Goal: Task Accomplishment & Management: Complete application form

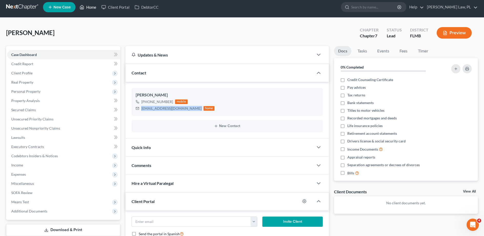
click at [89, 9] on link "Home" at bounding box center [88, 7] width 22 height 9
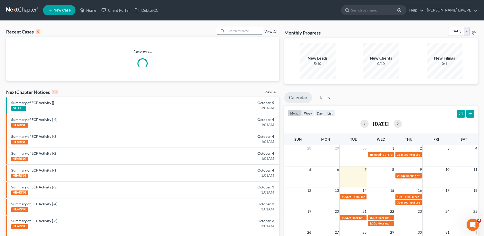
click at [247, 28] on input "search" at bounding box center [244, 30] width 36 height 7
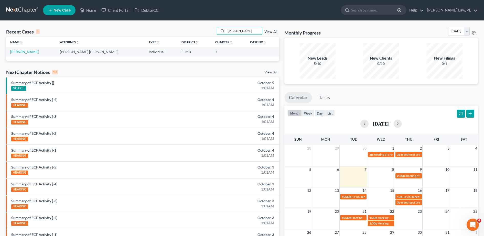
type input "[PERSON_NAME]"
click at [25, 54] on td "[PERSON_NAME]" at bounding box center [31, 51] width 50 height 9
click at [21, 53] on link "[PERSON_NAME]" at bounding box center [24, 52] width 28 height 4
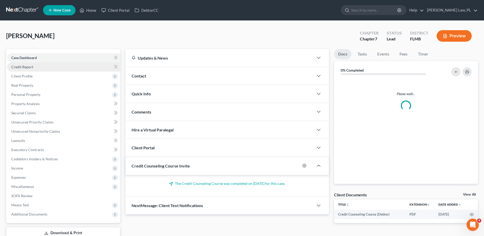
click at [29, 68] on span "Credit Report" at bounding box center [22, 67] width 22 height 4
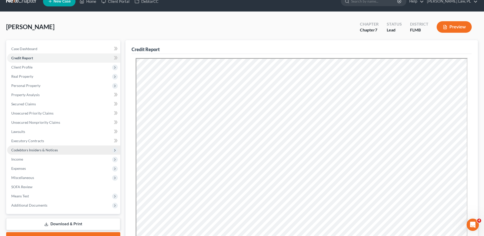
scroll to position [8, 0]
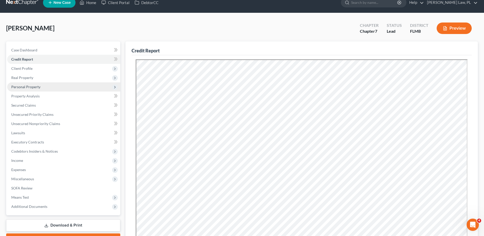
click at [36, 84] on span "Personal Property" at bounding box center [63, 86] width 113 height 9
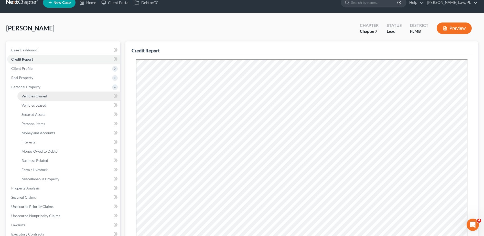
click at [43, 99] on link "Vehicles Owned" at bounding box center [68, 96] width 103 height 9
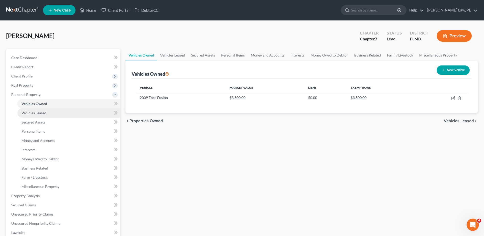
click at [46, 110] on link "Vehicles Leased" at bounding box center [68, 112] width 103 height 9
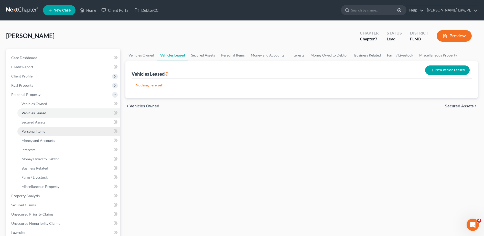
click at [48, 134] on link "Personal Items" at bounding box center [68, 131] width 103 height 9
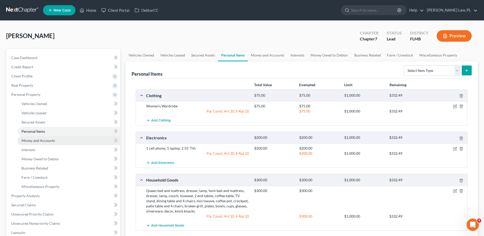
click at [48, 138] on span "Money and Accounts" at bounding box center [38, 140] width 34 height 4
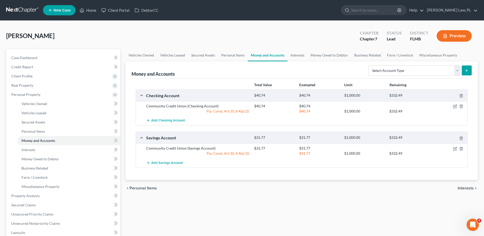
click at [59, 10] on span "New Case" at bounding box center [61, 10] width 17 height 4
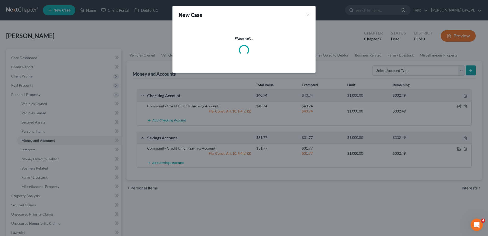
select select "15"
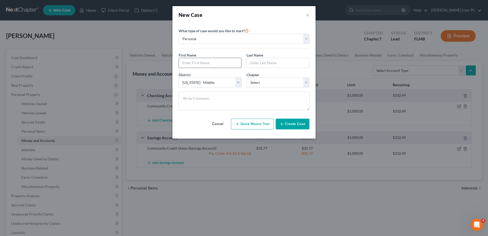
click at [193, 62] on input "text" at bounding box center [210, 63] width 62 height 10
paste input "[PERSON_NAME]"
type input "[PERSON_NAME]"
click at [259, 62] on input "text" at bounding box center [278, 63] width 62 height 10
paste input "[PERSON_NAME]"
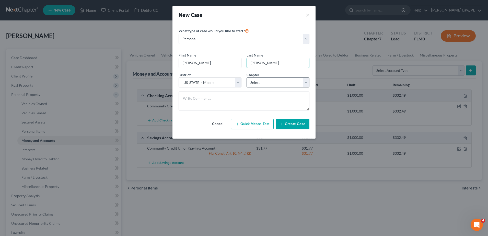
type input "[PERSON_NAME]"
click at [263, 78] on select "Select 7 11 12 13" at bounding box center [278, 82] width 63 height 10
select select "0"
click at [247, 77] on select "Select 7 11 12 13" at bounding box center [278, 82] width 63 height 10
click at [297, 124] on button "Create Case" at bounding box center [293, 124] width 34 height 11
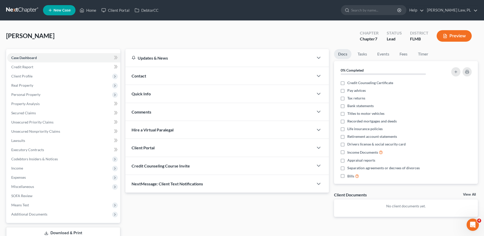
click at [164, 79] on div "Contact" at bounding box center [219, 76] width 188 height 18
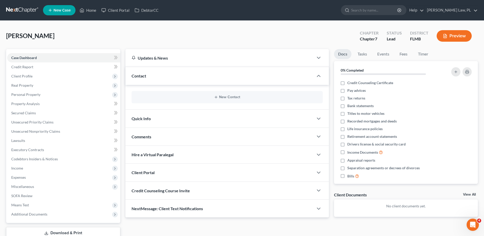
click at [192, 94] on div "New Contact" at bounding box center [226, 97] width 191 height 12
click at [215, 101] on div "New Contact" at bounding box center [226, 97] width 191 height 12
click at [223, 98] on button "New Contact" at bounding box center [227, 97] width 183 height 4
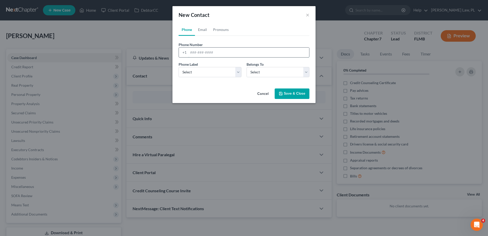
click at [203, 54] on input "tel" at bounding box center [248, 53] width 121 height 10
paste input "[PHONE_NUMBER]"
type input "[PHONE_NUMBER]"
click at [213, 69] on select "Select Mobile Home Work Other" at bounding box center [210, 72] width 63 height 10
select select "0"
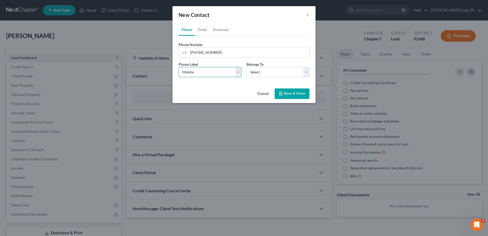
click at [179, 67] on select "Select Mobile Home Work Other" at bounding box center [210, 72] width 63 height 10
click at [256, 74] on select "Select Client Other" at bounding box center [278, 72] width 63 height 10
select select "0"
click at [247, 67] on select "Select Client Other" at bounding box center [278, 72] width 63 height 10
select select "0"
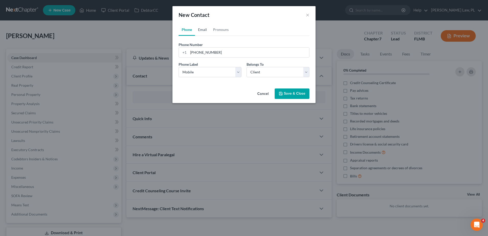
click at [203, 30] on link "Email" at bounding box center [202, 30] width 15 height 12
click at [209, 50] on input "email" at bounding box center [248, 53] width 121 height 10
paste input "[EMAIL_ADDRESS][DOMAIN_NAME]"
type input "[EMAIL_ADDRESS][DOMAIN_NAME]"
click at [222, 69] on select "Select Home Work Other" at bounding box center [210, 72] width 63 height 10
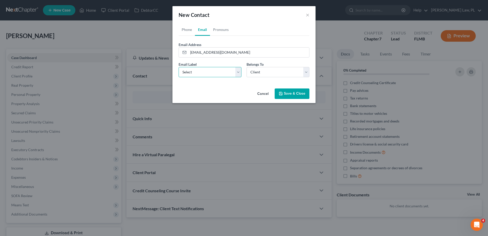
select select "0"
click at [179, 67] on select "Select Home Work Other" at bounding box center [210, 72] width 63 height 10
click at [290, 96] on button "Save & Close" at bounding box center [292, 93] width 35 height 11
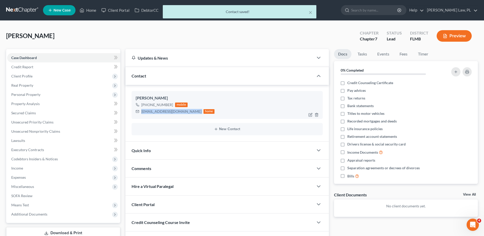
drag, startPoint x: 140, startPoint y: 112, endPoint x: 180, endPoint y: 113, distance: 40.2
click at [180, 113] on div "[EMAIL_ADDRESS][DOMAIN_NAME] home" at bounding box center [175, 111] width 79 height 7
copy div "[EMAIL_ADDRESS][DOMAIN_NAME]"
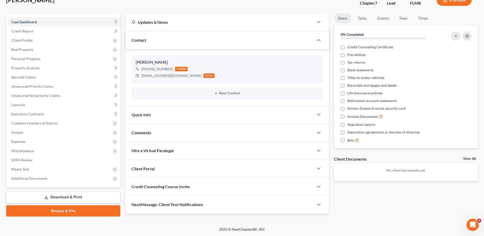
click at [174, 136] on div "Comments" at bounding box center [219, 133] width 188 height 18
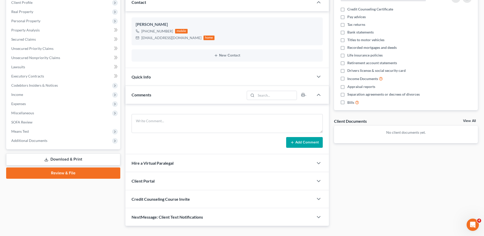
scroll to position [83, 0]
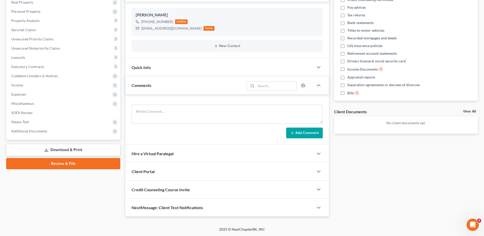
click at [178, 193] on div "Credit Counseling Course Invite" at bounding box center [219, 190] width 188 height 18
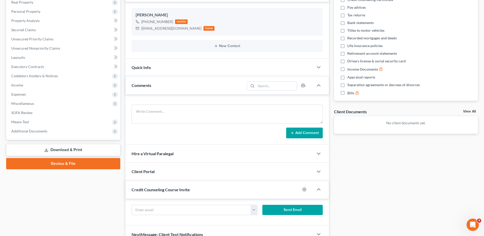
scroll to position [110, 0]
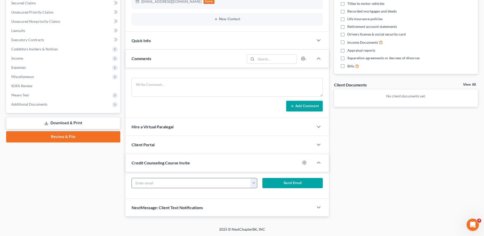
click at [174, 181] on input "text" at bounding box center [191, 183] width 119 height 10
paste input "[EMAIL_ADDRESS][DOMAIN_NAME]"
type input "[EMAIL_ADDRESS][DOMAIN_NAME]"
click at [275, 178] on button "Send Email" at bounding box center [292, 183] width 60 height 10
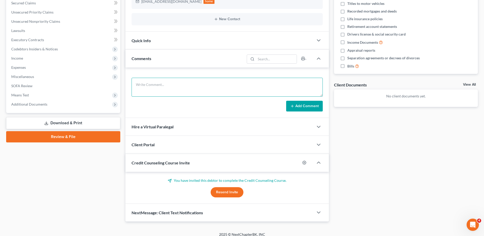
click at [204, 86] on textarea at bounding box center [226, 87] width 191 height 19
type textarea "Intake scheduled for 10/13 @ 2"
click at [302, 104] on button "Add Comment" at bounding box center [304, 106] width 37 height 11
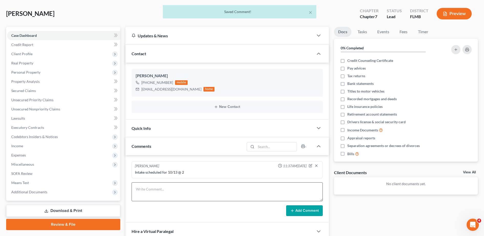
scroll to position [5, 0]
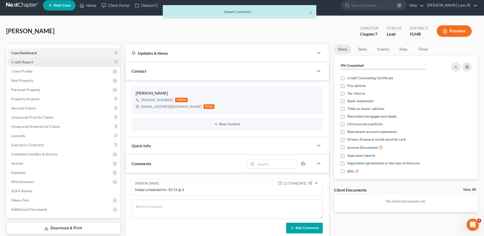
click at [50, 62] on link "Credit Report" at bounding box center [63, 62] width 113 height 9
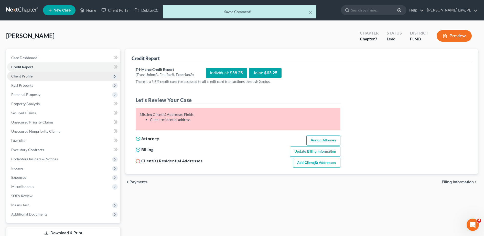
click at [43, 80] on span "Client Profile" at bounding box center [63, 76] width 113 height 9
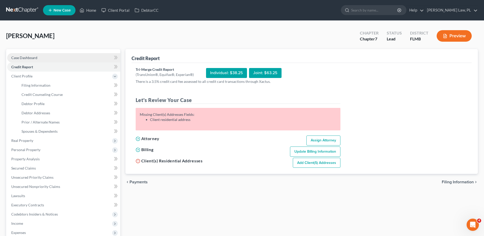
click at [48, 60] on link "Case Dashboard" at bounding box center [63, 57] width 113 height 9
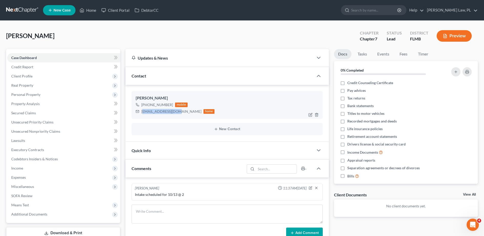
drag, startPoint x: 142, startPoint y: 111, endPoint x: 157, endPoint y: 115, distance: 15.9
click at [175, 113] on div "[EMAIL_ADDRESS][DOMAIN_NAME]" at bounding box center [171, 111] width 60 height 5
drag, startPoint x: 157, startPoint y: 115, endPoint x: 143, endPoint y: 112, distance: 14.1
click at [152, 116] on div "[PERSON_NAME] [PHONE_NUMBER] mobile [EMAIL_ADDRESS][DOMAIN_NAME] home" at bounding box center [226, 105] width 191 height 28
drag, startPoint x: 140, startPoint y: 111, endPoint x: 178, endPoint y: 110, distance: 37.9
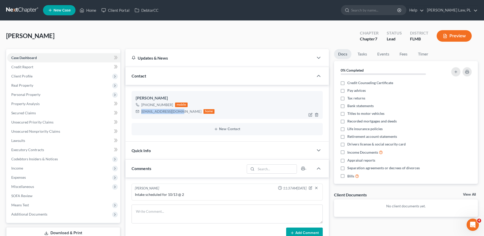
click at [178, 110] on div "[EMAIL_ADDRESS][DOMAIN_NAME] home" at bounding box center [175, 111] width 79 height 7
copy div "[EMAIL_ADDRESS][DOMAIN_NAME]"
click at [92, 9] on link "Home" at bounding box center [88, 10] width 22 height 9
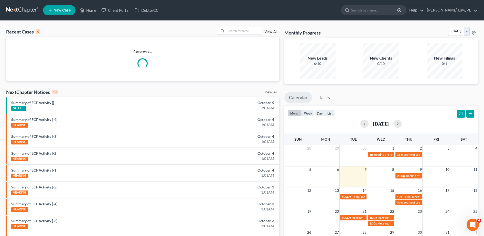
click at [249, 37] on div "Please wait..." at bounding box center [142, 59] width 273 height 44
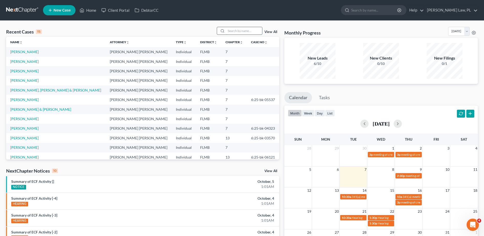
click at [247, 31] on input "search" at bounding box center [244, 30] width 36 height 7
type input "[PERSON_NAME]"
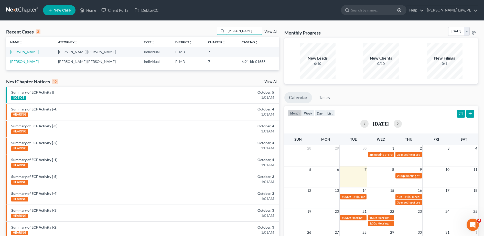
drag, startPoint x: 252, startPoint y: 33, endPoint x: 199, endPoint y: 32, distance: 52.9
click at [199, 32] on div "Recent Cases 2 [PERSON_NAME] View All" at bounding box center [142, 32] width 273 height 10
type input "[PERSON_NAME]"
click at [21, 53] on link "[PERSON_NAME]" at bounding box center [24, 52] width 28 height 4
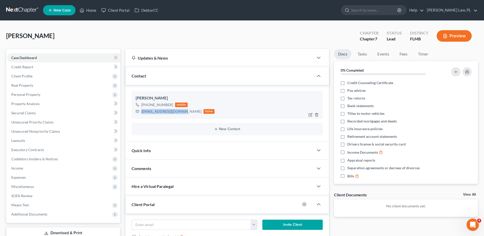
drag, startPoint x: 140, startPoint y: 112, endPoint x: 181, endPoint y: 113, distance: 40.7
click at [181, 113] on div "[EMAIL_ADDRESS][DOMAIN_NAME] home" at bounding box center [175, 111] width 79 height 7
click at [181, 113] on div "[EMAIL_ADDRESS][DOMAIN_NAME]" at bounding box center [171, 111] width 60 height 5
drag, startPoint x: 140, startPoint y: 112, endPoint x: 184, endPoint y: 113, distance: 44.3
click at [184, 113] on div "[EMAIL_ADDRESS][DOMAIN_NAME] home" at bounding box center [175, 111] width 79 height 7
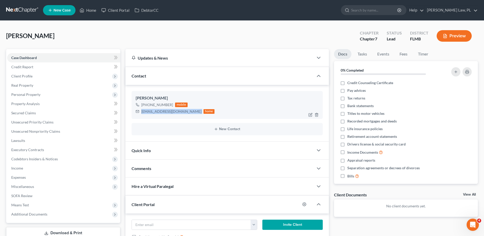
copy div "[EMAIL_ADDRESS][DOMAIN_NAME]"
click at [66, 10] on span "New Case" at bounding box center [61, 10] width 17 height 4
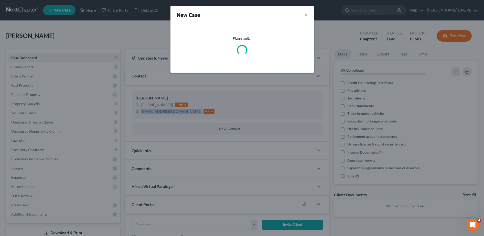
select select "15"
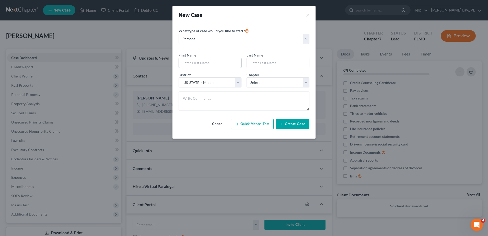
click at [206, 62] on input "text" at bounding box center [210, 63] width 62 height 10
type input "[PERSON_NAME]"
drag, startPoint x: 258, startPoint y: 79, endPoint x: 261, endPoint y: 87, distance: 8.7
click at [258, 79] on select "Select 7 11 12 13" at bounding box center [278, 82] width 63 height 10
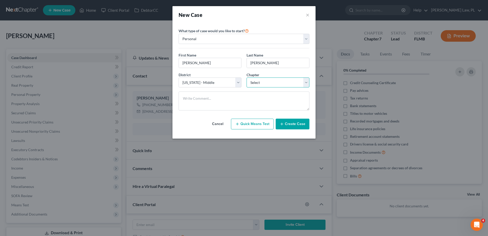
select select "0"
click at [247, 77] on select "Select 7 11 12 13" at bounding box center [278, 82] width 63 height 10
click at [304, 127] on button "Create Case" at bounding box center [293, 124] width 34 height 11
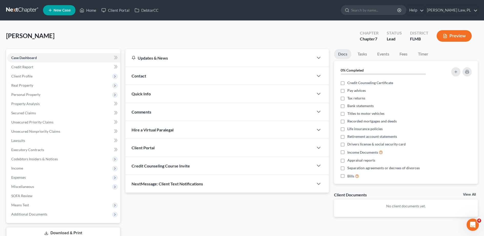
click at [151, 77] on div "Contact" at bounding box center [219, 76] width 188 height 18
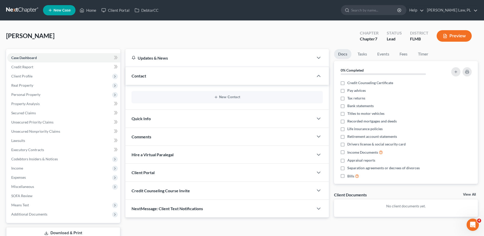
click at [194, 99] on div "New Contact" at bounding box center [226, 97] width 191 height 12
click at [227, 95] on button "New Contact" at bounding box center [227, 97] width 183 height 4
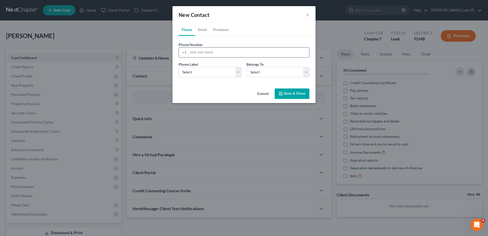
click at [216, 55] on input "tel" at bounding box center [248, 53] width 121 height 10
paste input "[PHONE_NUMBER]"
type input "[PHONE_NUMBER]"
click at [219, 73] on select "Select Mobile Home Work Other" at bounding box center [210, 72] width 63 height 10
select select "0"
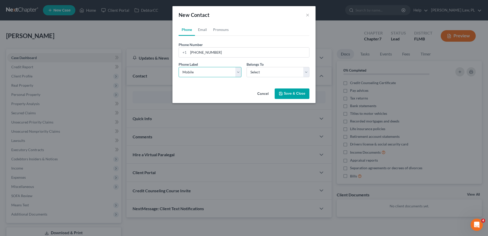
click at [179, 67] on select "Select Mobile Home Work Other" at bounding box center [210, 72] width 63 height 10
click at [254, 75] on select "Select Client Other" at bounding box center [278, 72] width 63 height 10
select select "0"
click at [247, 67] on select "Select Client Other" at bounding box center [278, 72] width 63 height 10
click at [298, 93] on button "Save & Close" at bounding box center [292, 93] width 35 height 11
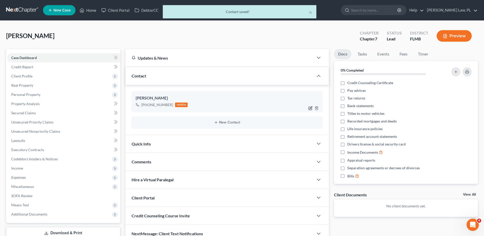
click at [311, 108] on icon "button" at bounding box center [310, 108] width 4 height 4
select select "0"
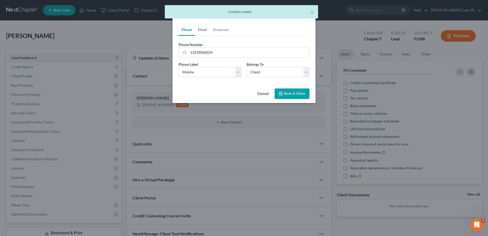
click at [206, 31] on link "Email" at bounding box center [202, 30] width 15 height 12
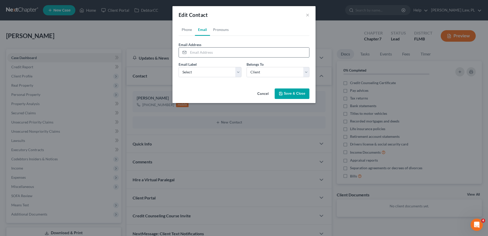
click at [225, 52] on input "email" at bounding box center [248, 53] width 121 height 10
paste input "[EMAIL_ADDRESS][DOMAIN_NAME]"
type input "[EMAIL_ADDRESS][DOMAIN_NAME]"
click at [238, 62] on div "Email Label Select Home Work Other" at bounding box center [210, 70] width 68 height 16
click at [270, 71] on select "Select Client Other" at bounding box center [278, 72] width 63 height 10
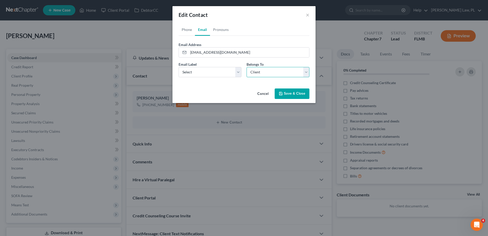
drag, startPoint x: 270, startPoint y: 71, endPoint x: 290, endPoint y: 87, distance: 25.9
click at [270, 71] on select "Select Client Other" at bounding box center [278, 72] width 63 height 10
click at [209, 72] on select "Select Home Work Other" at bounding box center [210, 72] width 63 height 10
select select "0"
click at [179, 67] on select "Select Home Work Other" at bounding box center [210, 72] width 63 height 10
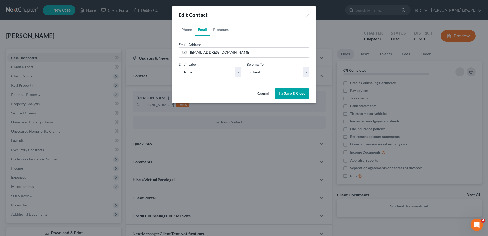
click at [281, 97] on button "Save & Close" at bounding box center [292, 93] width 35 height 11
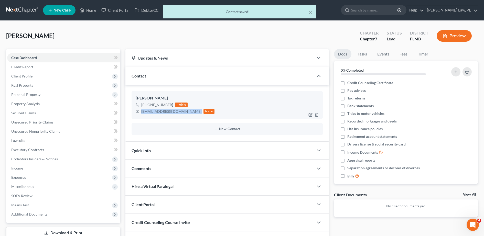
drag, startPoint x: 140, startPoint y: 112, endPoint x: 177, endPoint y: 116, distance: 36.7
click at [177, 116] on div "[PERSON_NAME] [PHONE_NUMBER] mobile [EMAIL_ADDRESS][DOMAIN_NAME] home" at bounding box center [226, 105] width 191 height 28
copy div "[EMAIL_ADDRESS][DOMAIN_NAME]"
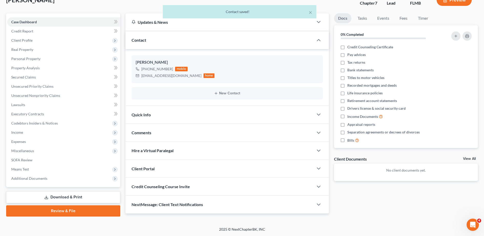
click at [175, 186] on span "Credit Counseling Course Invite" at bounding box center [160, 186] width 58 height 5
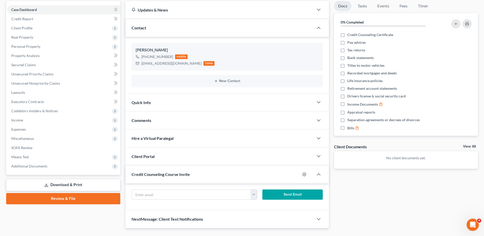
scroll to position [48, 0]
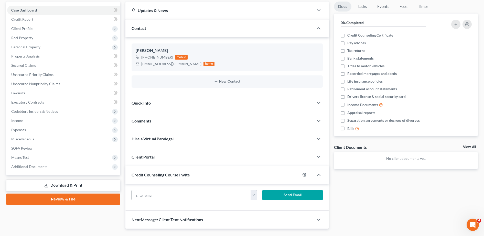
click at [159, 197] on input "text" at bounding box center [191, 195] width 119 height 10
paste input "[EMAIL_ADDRESS][DOMAIN_NAME]"
type input "[EMAIL_ADDRESS][DOMAIN_NAME]"
click at [163, 206] on div "[EMAIL_ADDRESS][DOMAIN_NAME] [EMAIL_ADDRESS][DOMAIN_NAME] Send Email" at bounding box center [226, 197] width 203 height 27
click at [282, 196] on button "Send Email" at bounding box center [292, 195] width 60 height 10
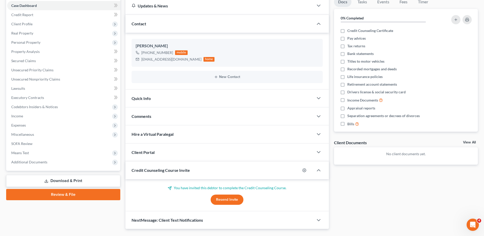
scroll to position [52, 0]
click at [163, 115] on div "Comments" at bounding box center [219, 116] width 188 height 18
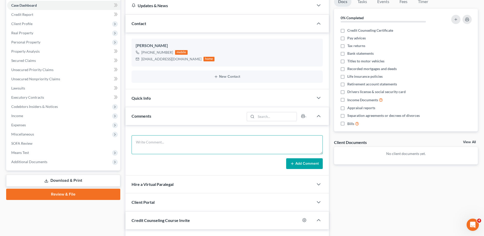
click at [169, 146] on textarea at bounding box center [226, 144] width 191 height 19
click at [147, 143] on textarea "Intake 10/10 @" at bounding box center [226, 144] width 191 height 19
click at [183, 141] on textarea "Intake scheduled for 10/10 @" at bounding box center [226, 144] width 191 height 19
click at [167, 142] on textarea "Intake scheduled for [DATE] 3pm" at bounding box center [226, 144] width 191 height 19
type textarea "Intake scheduled for [DATE] 3pm"
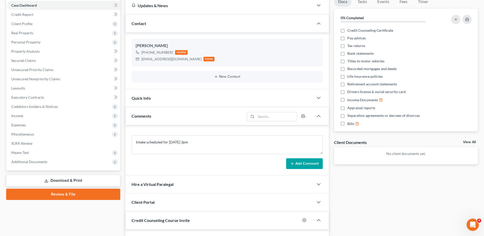
click at [294, 164] on icon at bounding box center [292, 164] width 4 height 4
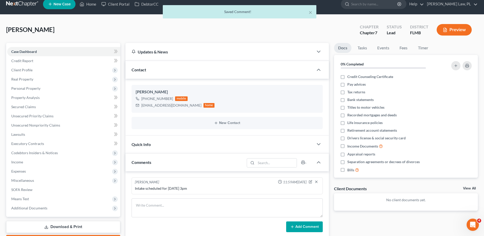
scroll to position [0, 0]
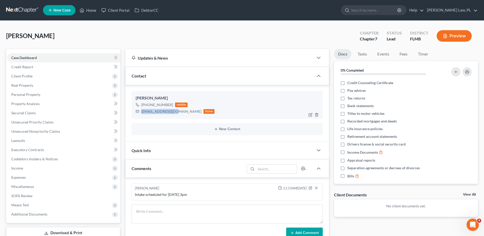
drag, startPoint x: 141, startPoint y: 112, endPoint x: 173, endPoint y: 114, distance: 32.3
click at [173, 114] on div "[EMAIL_ADDRESS][DOMAIN_NAME]" at bounding box center [171, 111] width 60 height 5
copy div "[EMAIL_ADDRESS][DOMAIN_NAME]"
click at [86, 13] on link "Home" at bounding box center [88, 10] width 22 height 9
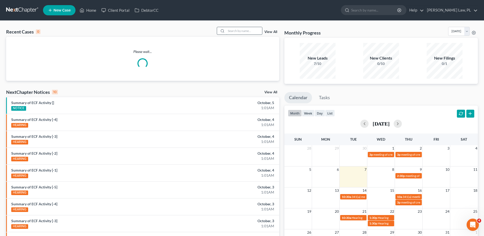
click at [247, 29] on input "search" at bounding box center [244, 30] width 36 height 7
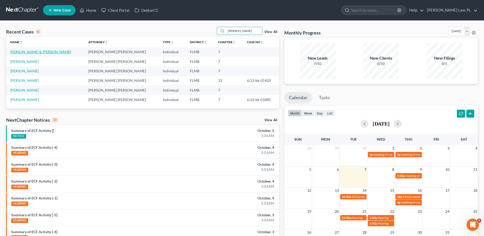
type input "[PERSON_NAME]"
click at [25, 52] on link "[PERSON_NAME] & [PERSON_NAME]" at bounding box center [40, 52] width 61 height 4
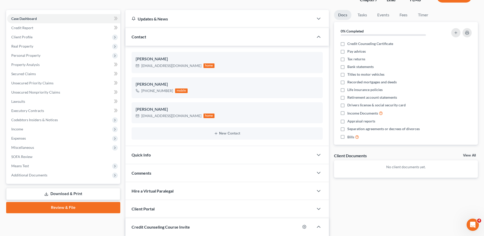
scroll to position [40, 0]
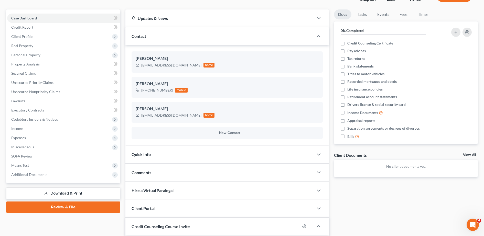
click at [151, 172] on span "Comments" at bounding box center [141, 172] width 20 height 5
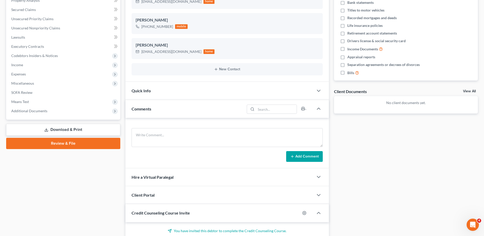
scroll to position [104, 0]
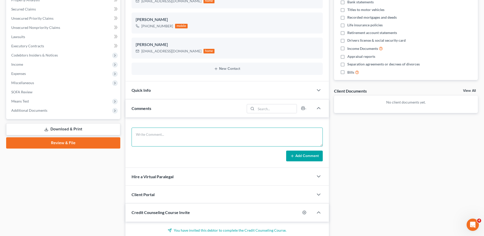
click at [158, 141] on textarea at bounding box center [226, 137] width 191 height 19
click at [135, 135] on textarea "Paid 900 down payment [DATE]." at bounding box center [226, 137] width 191 height 19
click at [157, 135] on textarea "Came in and Paid 900 down payment [DATE]." at bounding box center [226, 137] width 191 height 19
click at [207, 136] on textarea "Came in and paid 900 down payment [DATE]." at bounding box center [226, 137] width 191 height 19
type textarea "Came in and paid 900 down payment [DATE]. Still waiting on Cc Course"
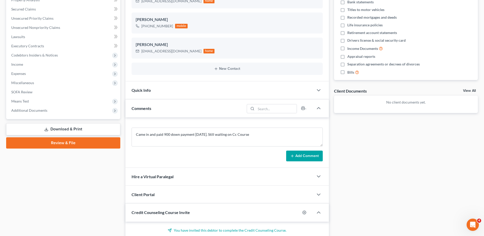
click at [299, 155] on button "Add Comment" at bounding box center [304, 156] width 37 height 11
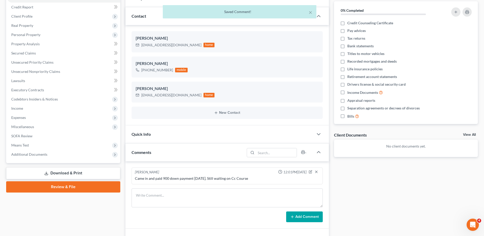
scroll to position [60, 0]
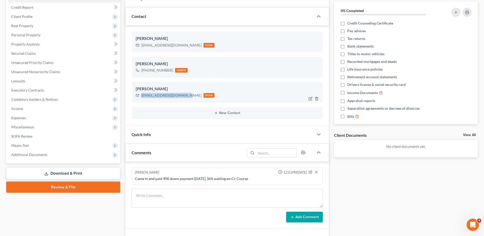
drag, startPoint x: 140, startPoint y: 97, endPoint x: 187, endPoint y: 96, distance: 46.8
click at [187, 96] on div "[EMAIL_ADDRESS][DOMAIN_NAME] home" at bounding box center [175, 95] width 79 height 7
copy div "[EMAIL_ADDRESS][DOMAIN_NAME]"
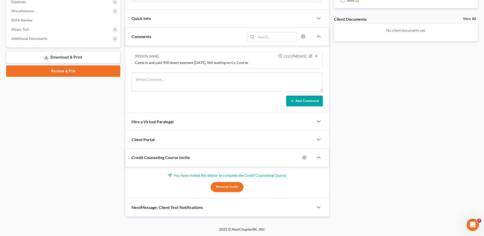
click at [232, 185] on button "Resend Invite" at bounding box center [226, 187] width 33 height 10
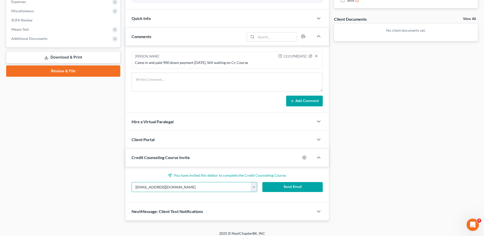
drag, startPoint x: 202, startPoint y: 187, endPoint x: 130, endPoint y: 190, distance: 71.9
click at [130, 190] on div "[EMAIL_ADDRESS][DOMAIN_NAME] [EMAIL_ADDRESS][DOMAIN_NAME] [EMAIL_ADDRESS][DOMAI…" at bounding box center [194, 187] width 131 height 10
paste input "[EMAIL_ADDRESS]"
type input "[EMAIL_ADDRESS][DOMAIN_NAME]"
click at [282, 187] on button "Send Email" at bounding box center [292, 187] width 60 height 10
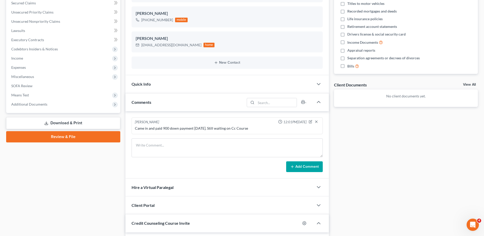
scroll to position [101, 0]
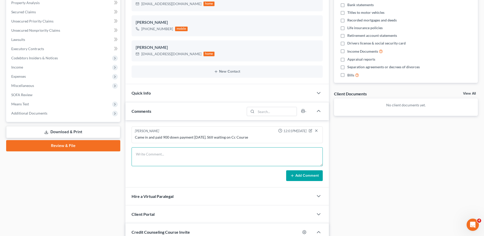
click at [212, 153] on textarea at bounding box center [226, 156] width 191 height 19
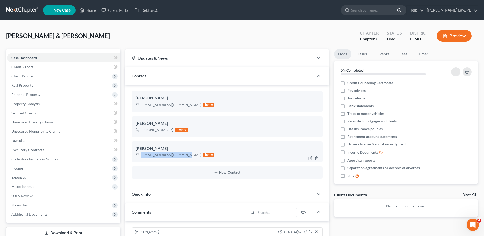
drag, startPoint x: 141, startPoint y: 157, endPoint x: 185, endPoint y: 157, distance: 43.7
click at [185, 157] on div "[EMAIL_ADDRESS][DOMAIN_NAME]" at bounding box center [171, 154] width 60 height 5
copy div "[EMAIL_ADDRESS][DOMAIN_NAME]"
